Goal: Transaction & Acquisition: Purchase product/service

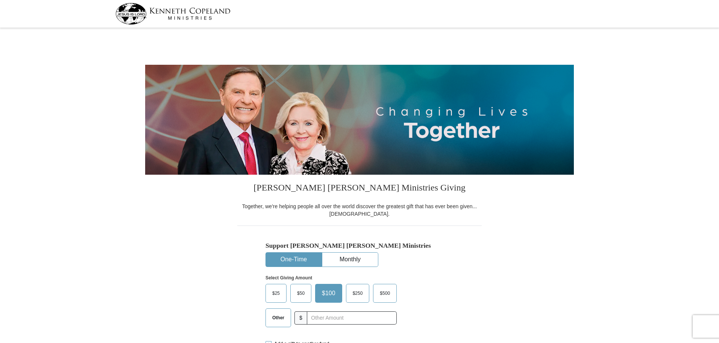
select select "KY"
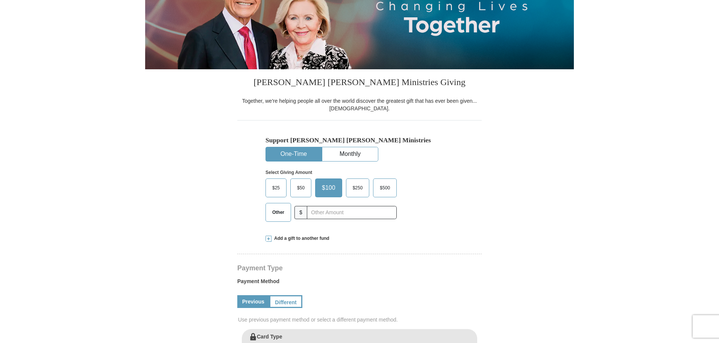
click at [267, 239] on span at bounding box center [268, 238] width 6 height 6
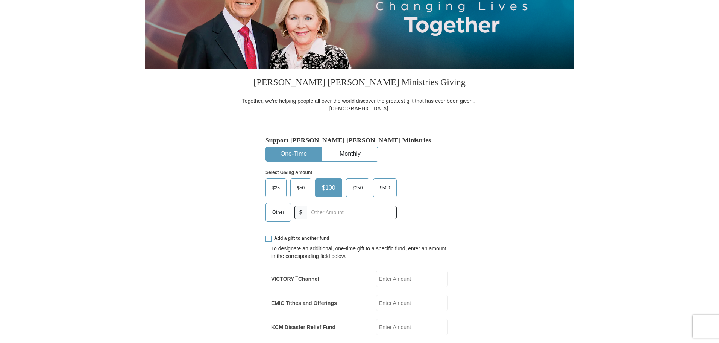
click at [276, 206] on label "Other" at bounding box center [278, 212] width 25 height 18
click at [0, 0] on input "Other" at bounding box center [0, 0] width 0 height 0
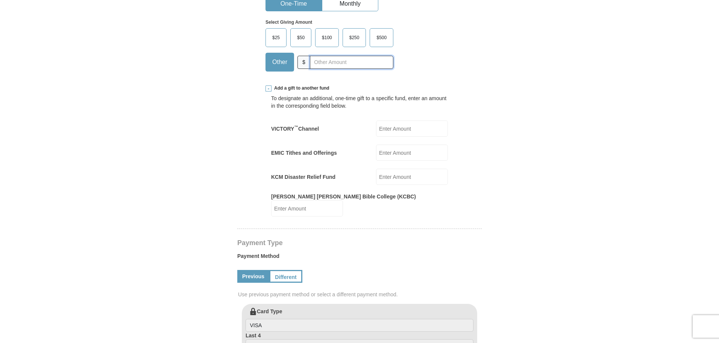
scroll to position [256, 0]
click at [401, 153] on input "EMIC Tithes and Offerings" at bounding box center [412, 152] width 72 height 16
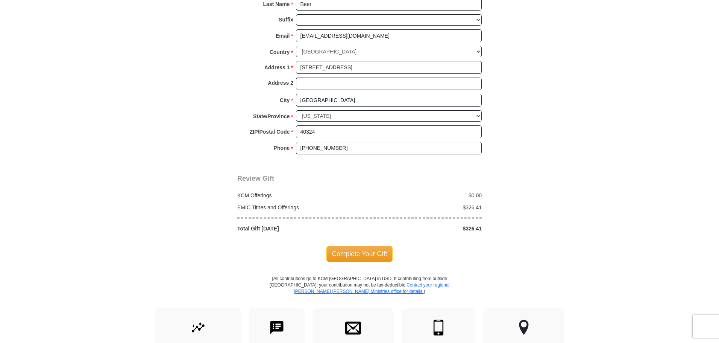
scroll to position [669, 0]
type input "326.41"
click at [376, 248] on span "Complete Your Gift" at bounding box center [359, 253] width 67 height 16
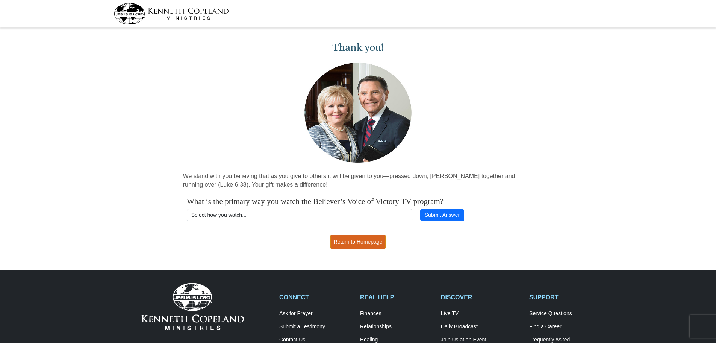
click at [362, 242] on link "Return to Homepage" at bounding box center [359, 241] width 56 height 15
